Goal: Find specific page/section: Find specific page/section

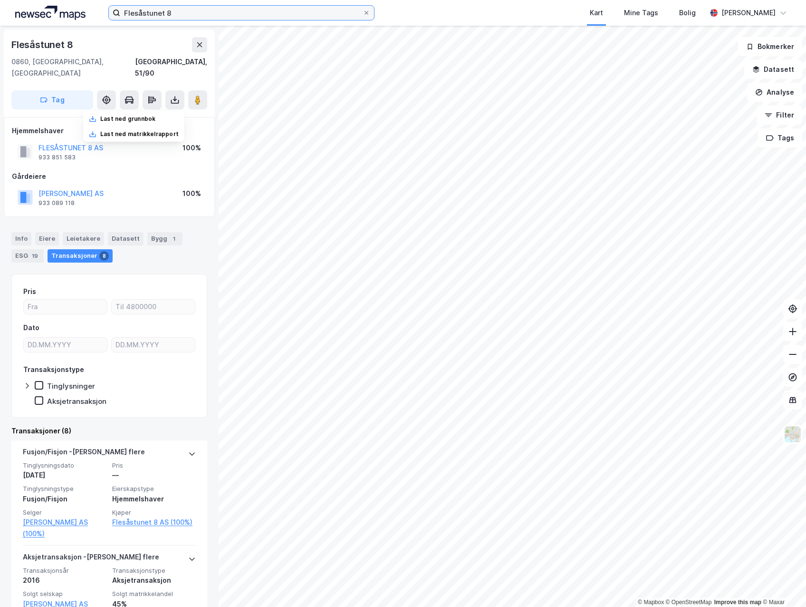
click at [193, 11] on input "Flesåstunet 8" at bounding box center [241, 13] width 242 height 14
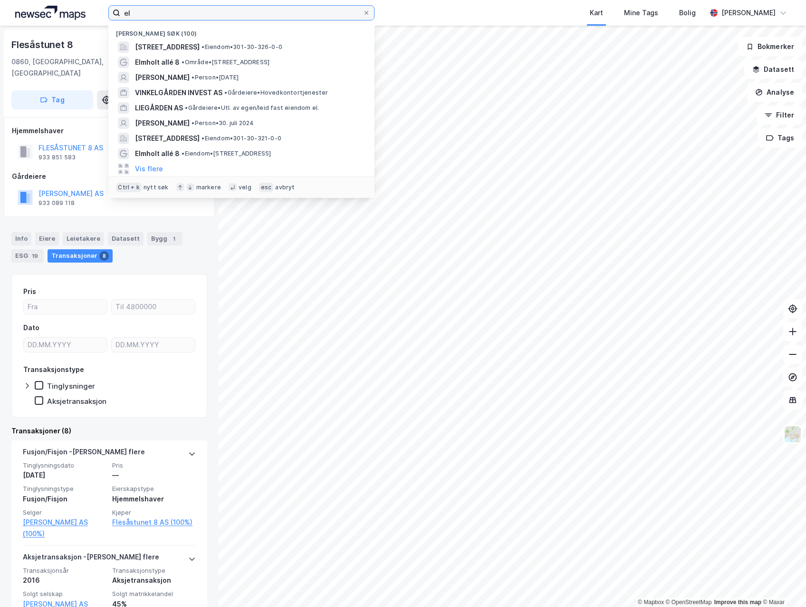
type input "e"
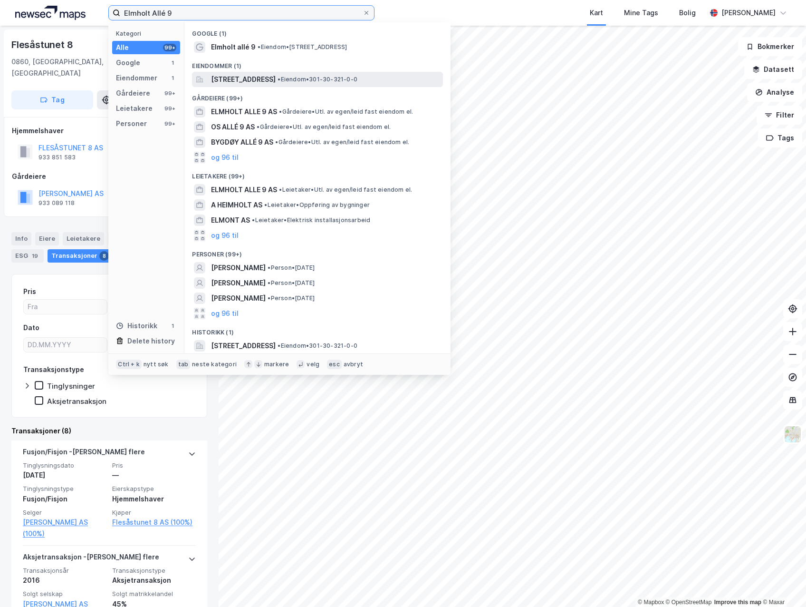
type input "Elmholt Allé 9"
click at [248, 79] on span "[STREET_ADDRESS]" at bounding box center [243, 79] width 65 height 11
